Goal: Transaction & Acquisition: Purchase product/service

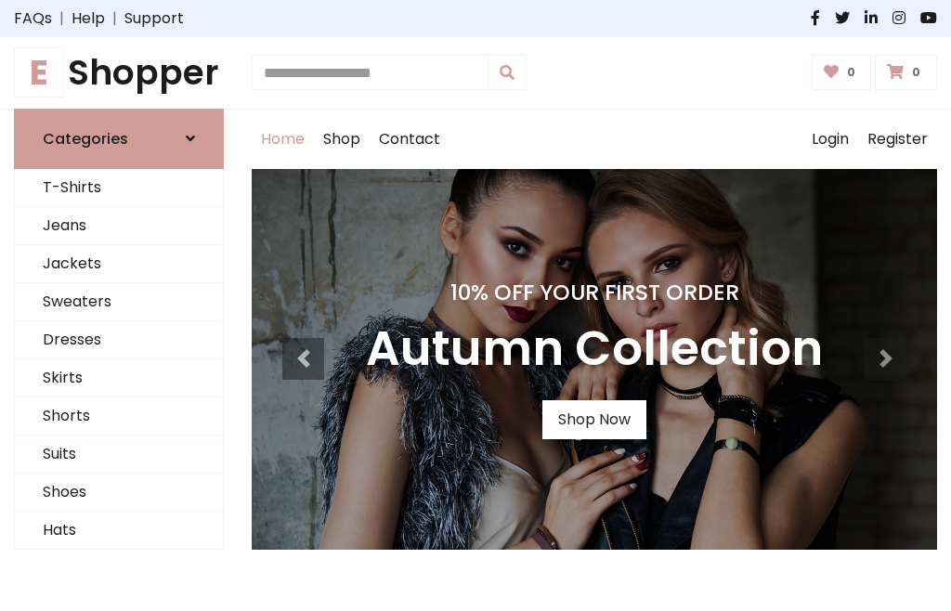
click at [475, 305] on h4 "10% Off Your First Order" at bounding box center [594, 292] width 457 height 26
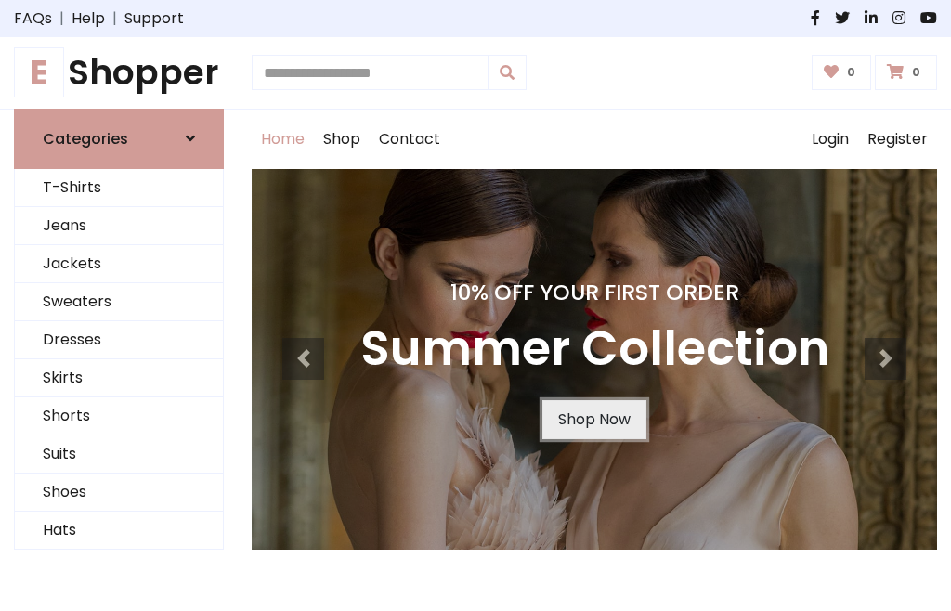
click at [593, 419] on link "Shop Now" at bounding box center [594, 419] width 104 height 39
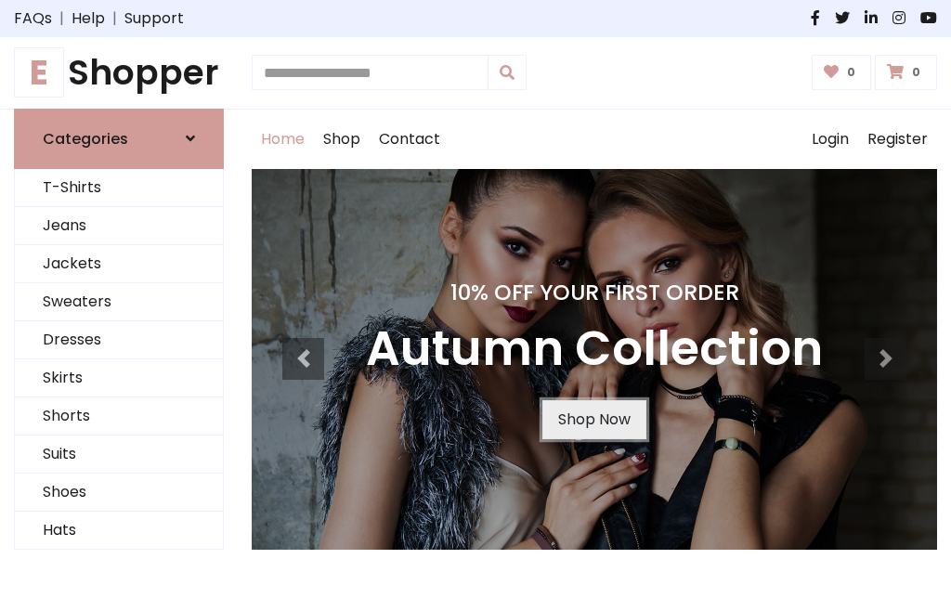
click at [593, 419] on link "Shop Now" at bounding box center [594, 419] width 104 height 39
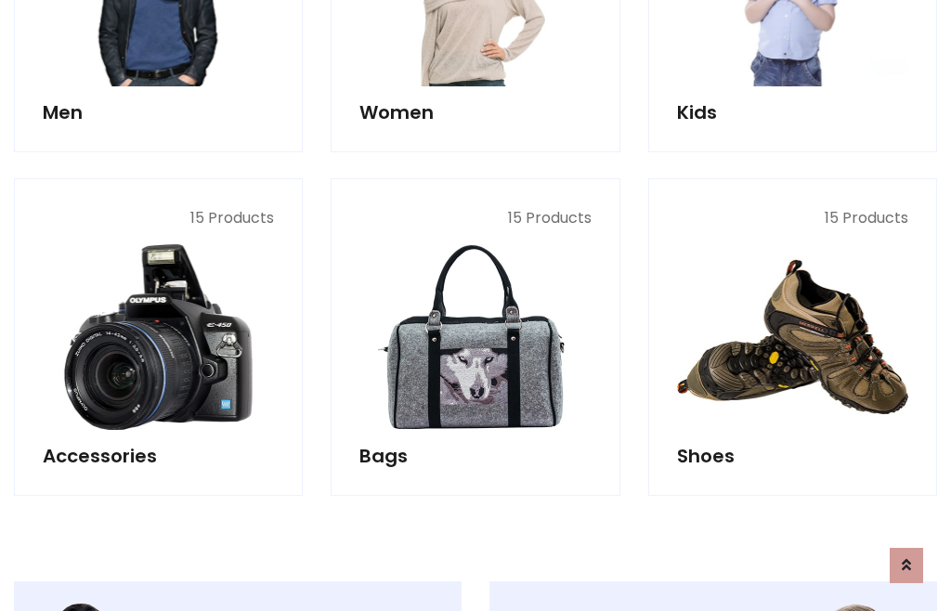
scroll to position [1851, 0]
